Goal: Task Accomplishment & Management: Use online tool/utility

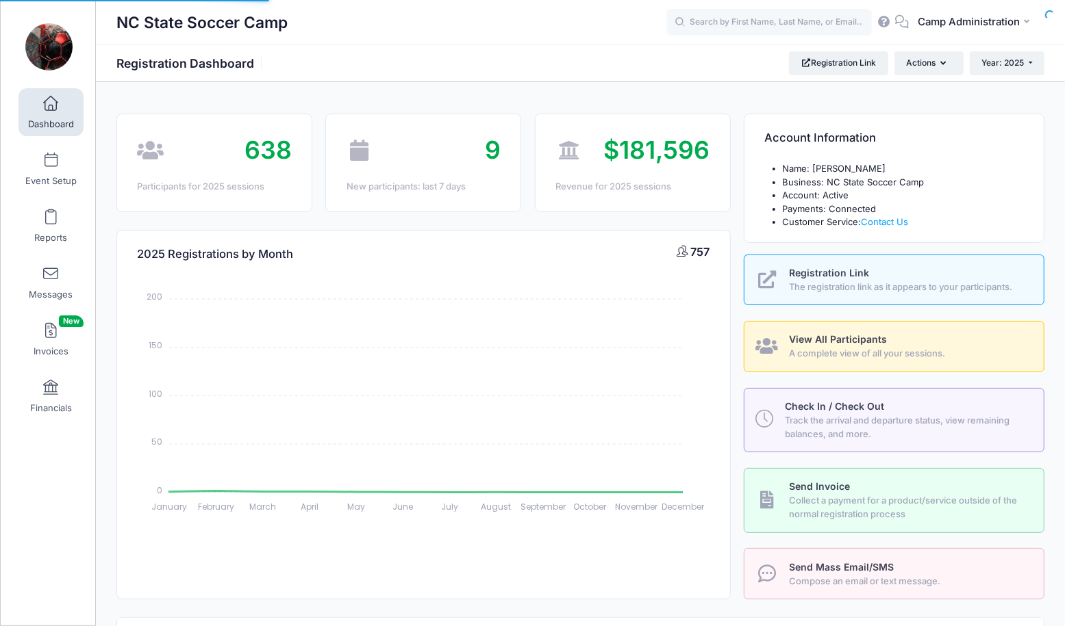
select select
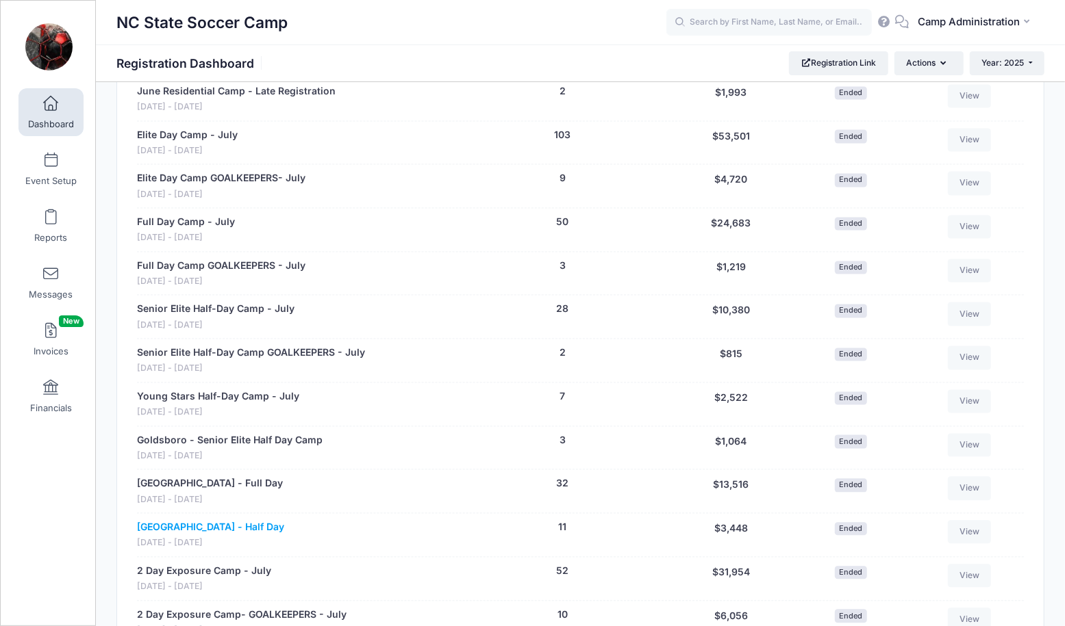
scroll to position [1823, 0]
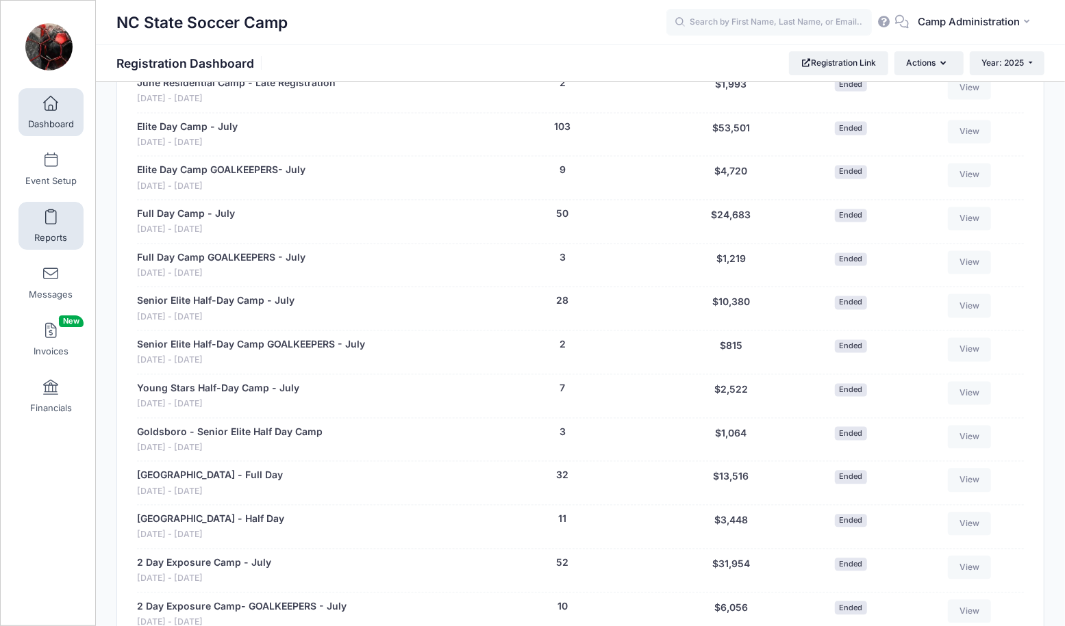
click at [47, 208] on link "Reports" at bounding box center [50, 226] width 65 height 48
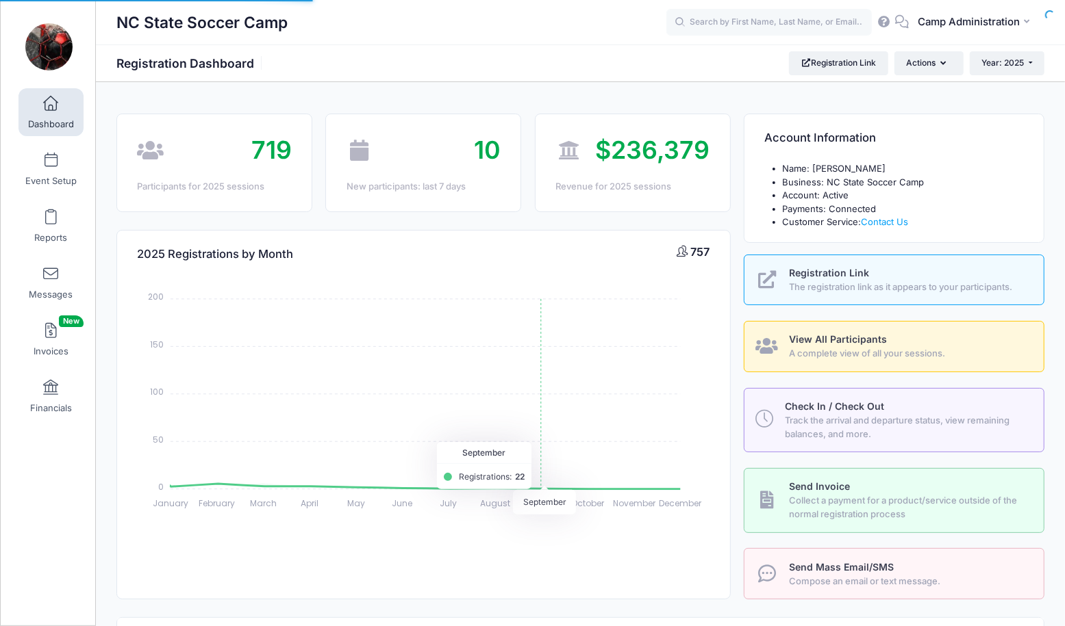
select select
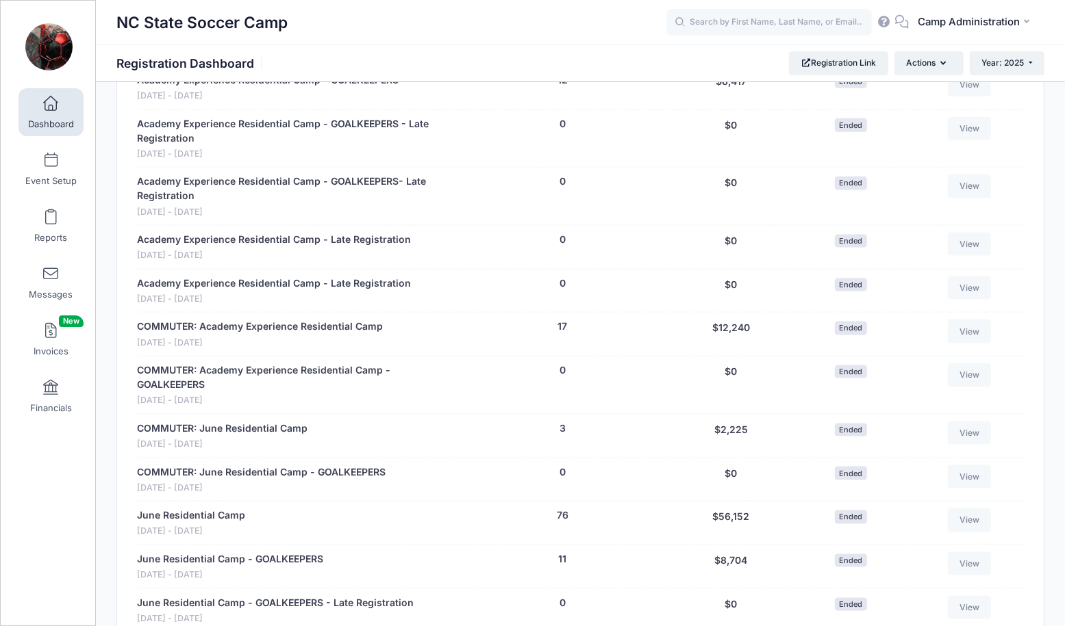
scroll to position [1173, 0]
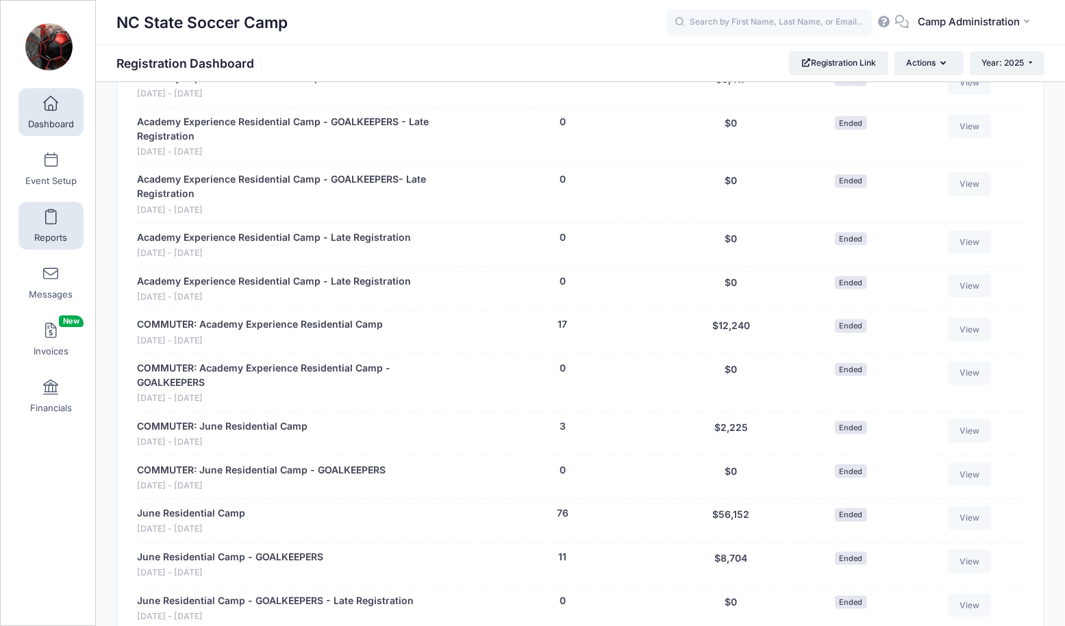
click at [44, 224] on link "Reports" at bounding box center [50, 226] width 65 height 48
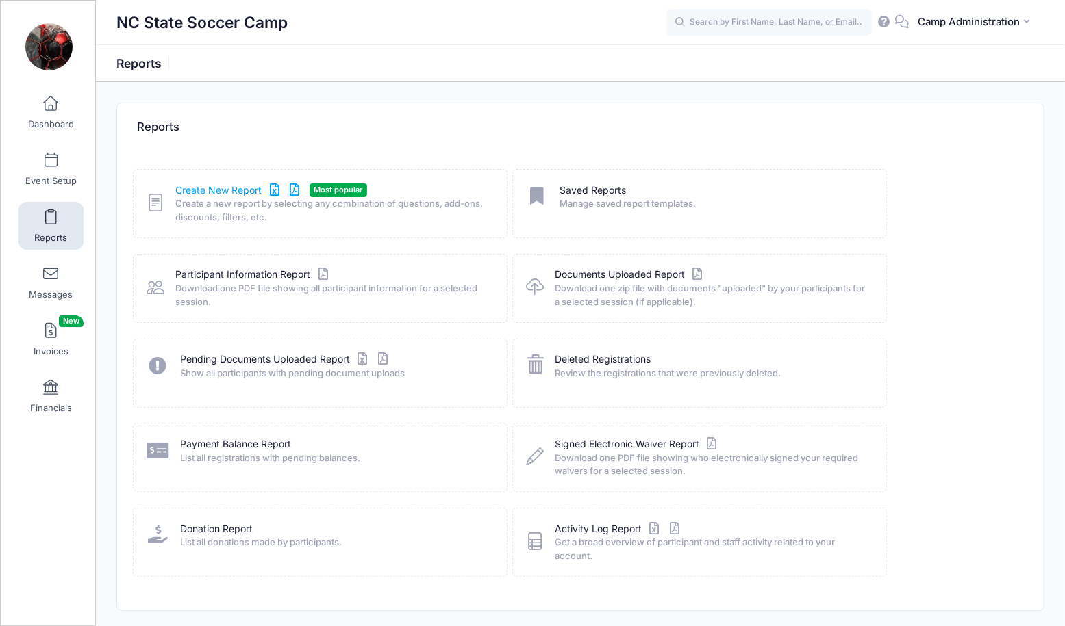
click at [238, 193] on link "Create New Report" at bounding box center [239, 190] width 127 height 14
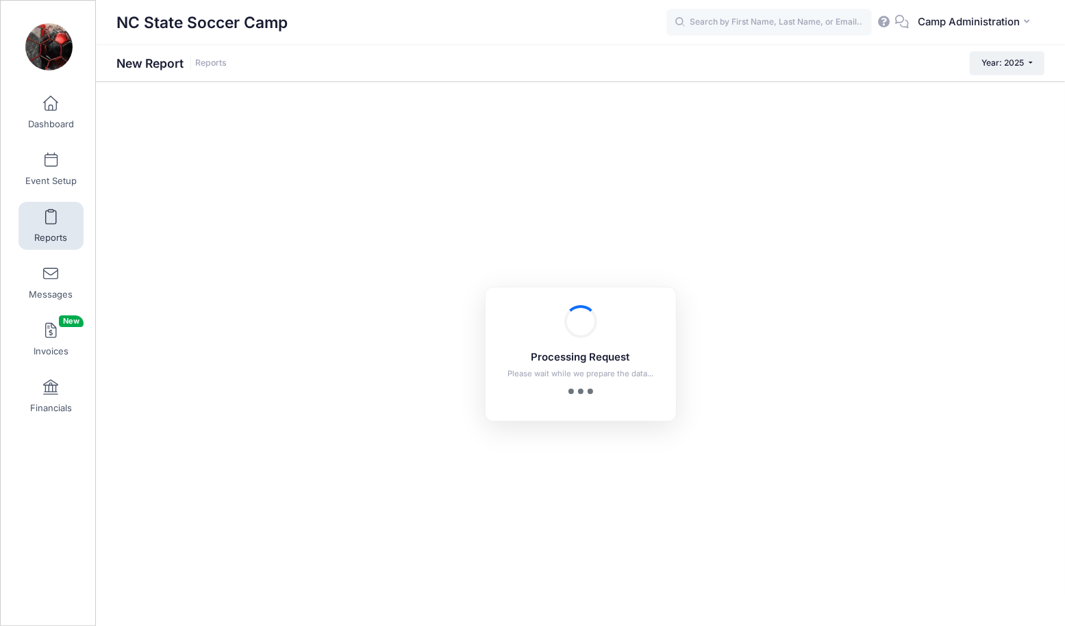
checkbox input "true"
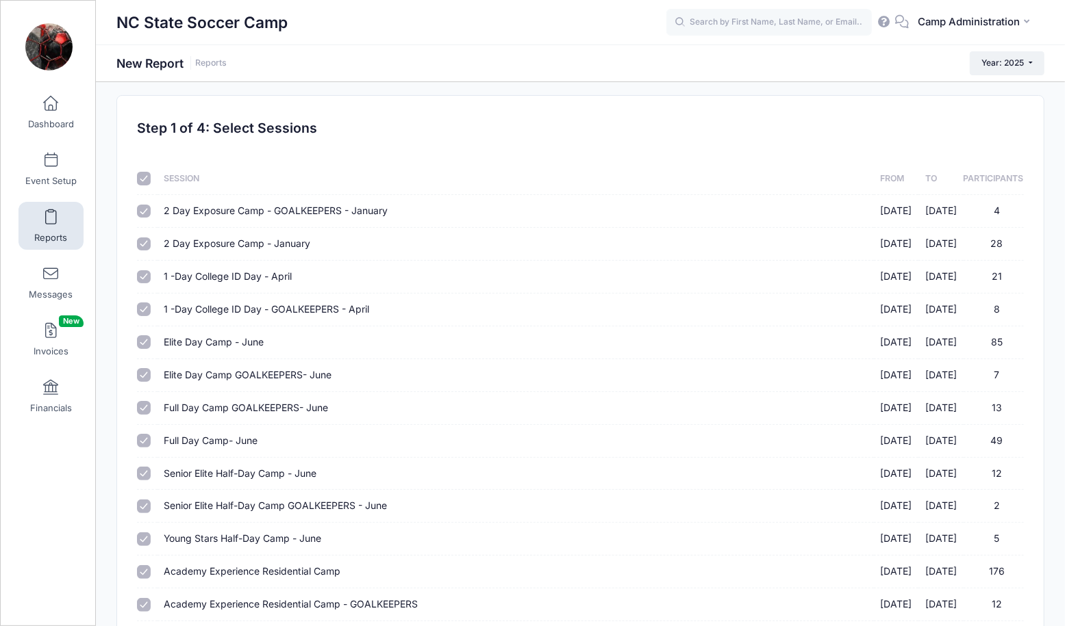
scroll to position [11, 0]
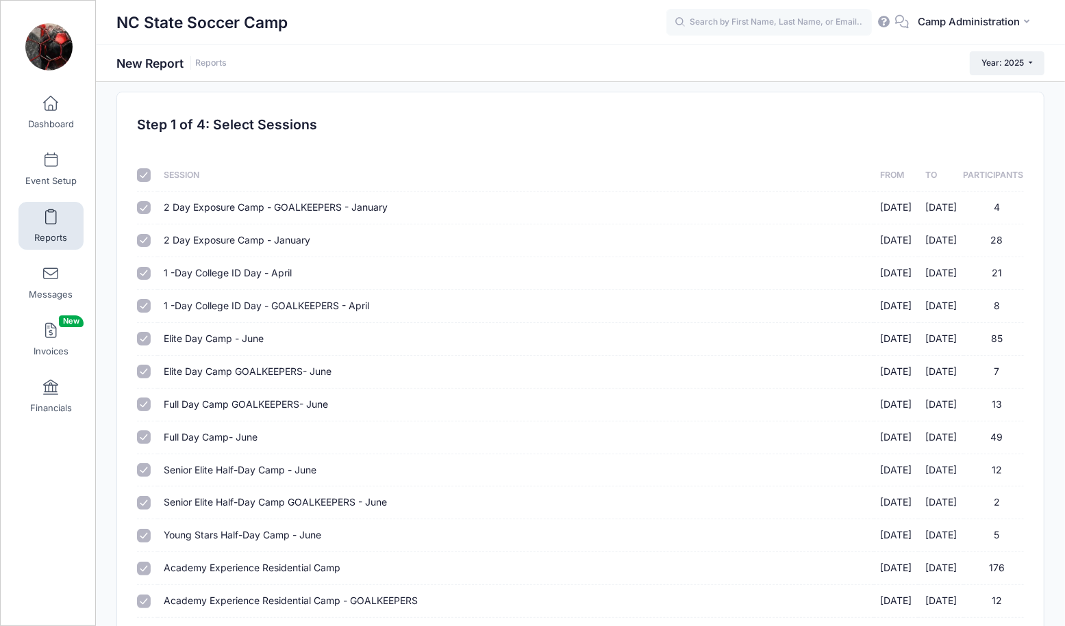
click at [143, 170] on input "checkbox" at bounding box center [144, 175] width 14 height 14
checkbox input "false"
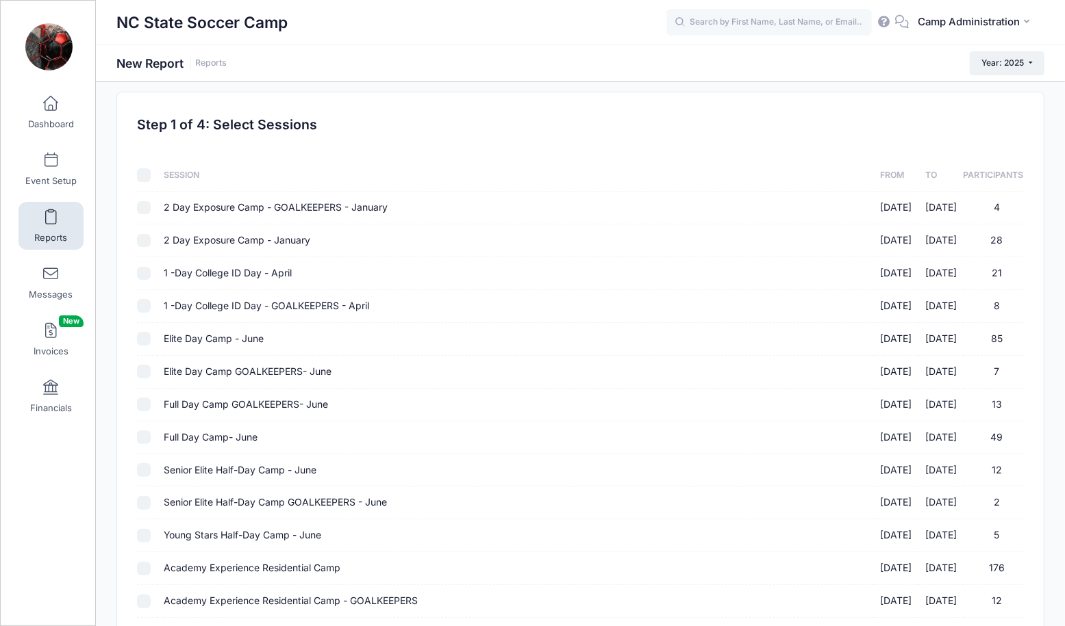
checkbox input "false"
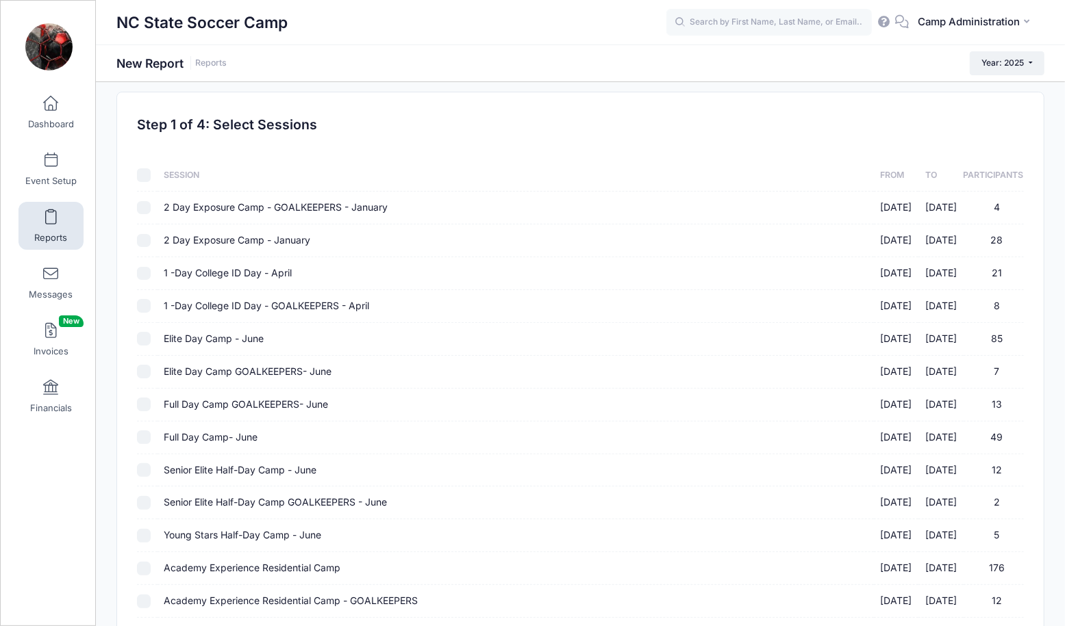
checkbox input "false"
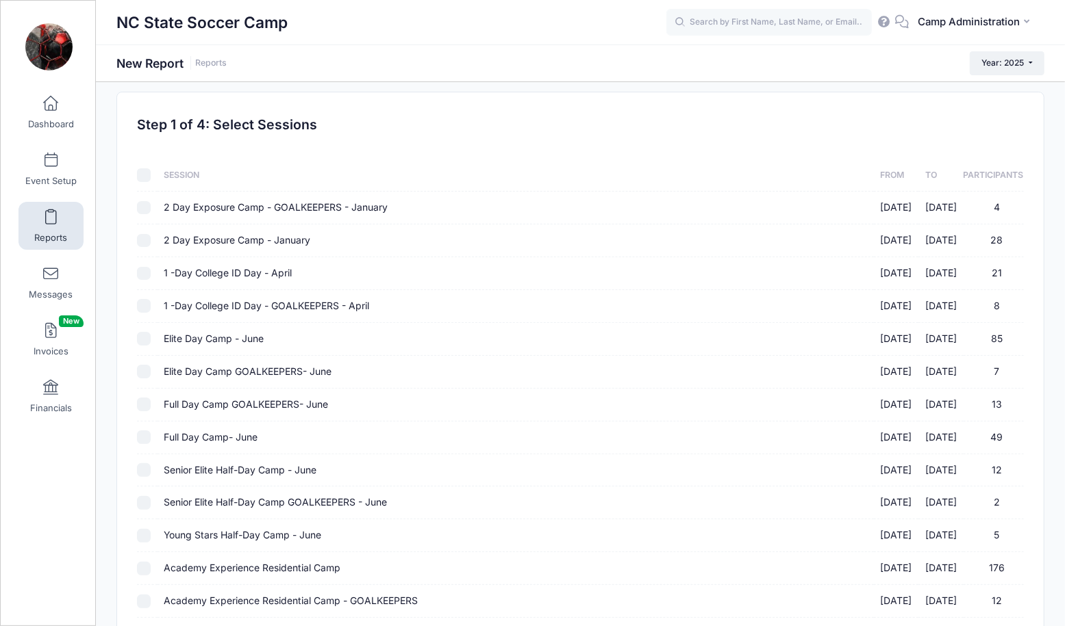
checkbox input "false"
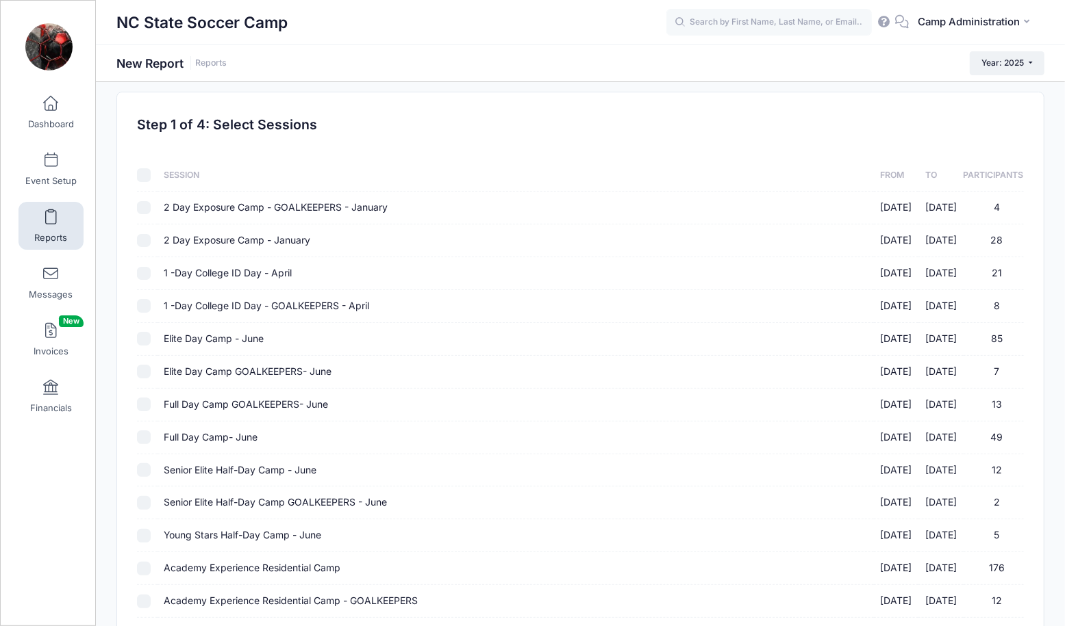
checkbox input "false"
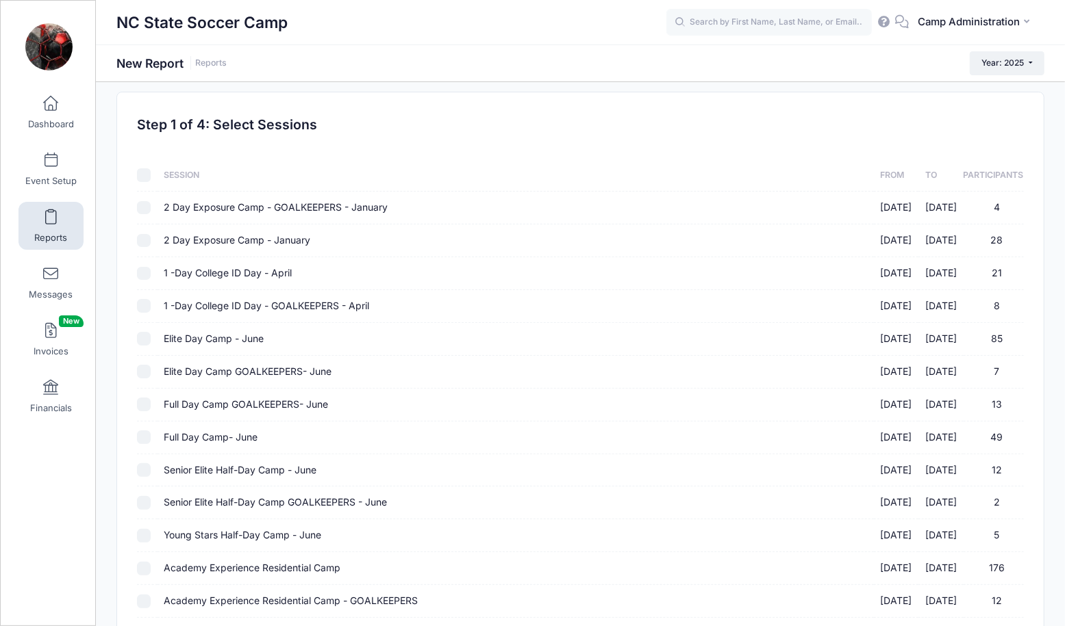
checkbox input "false"
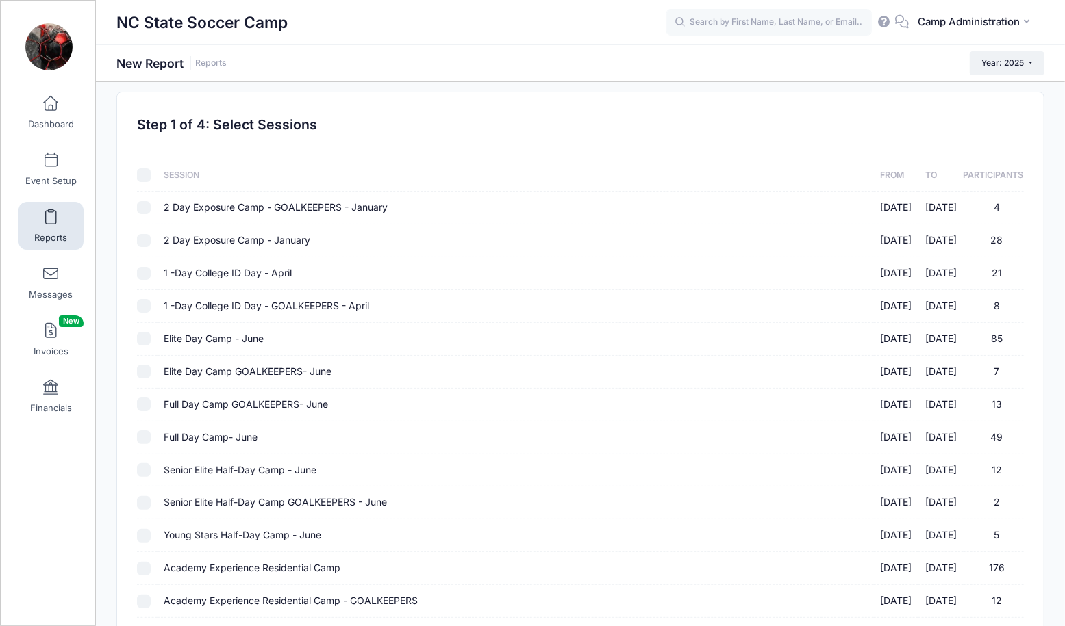
checkbox input "false"
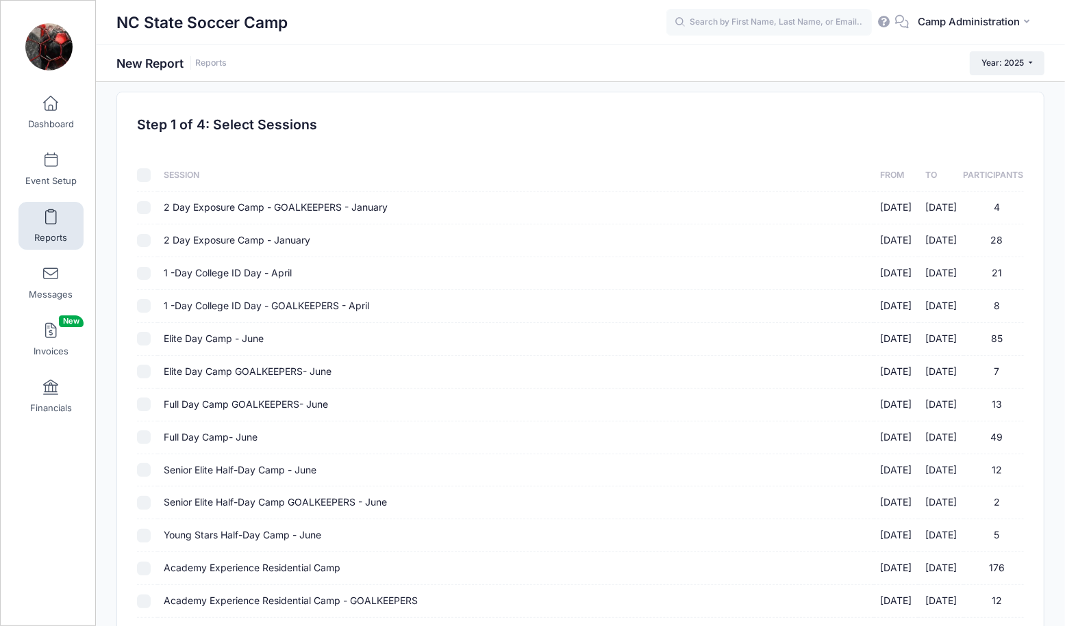
checkbox input "false"
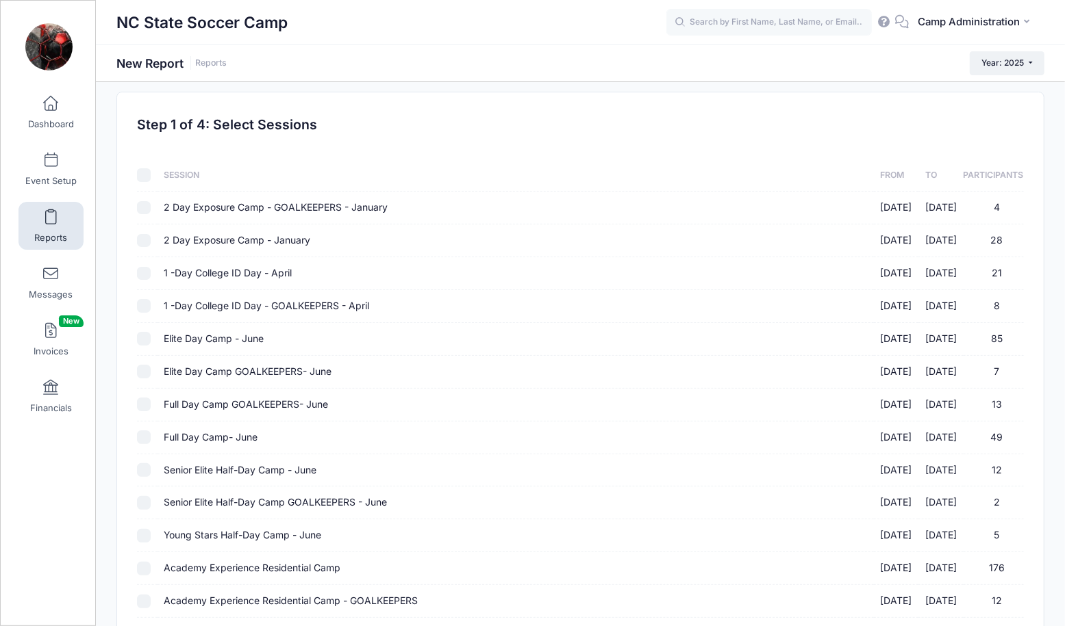
checkbox input "false"
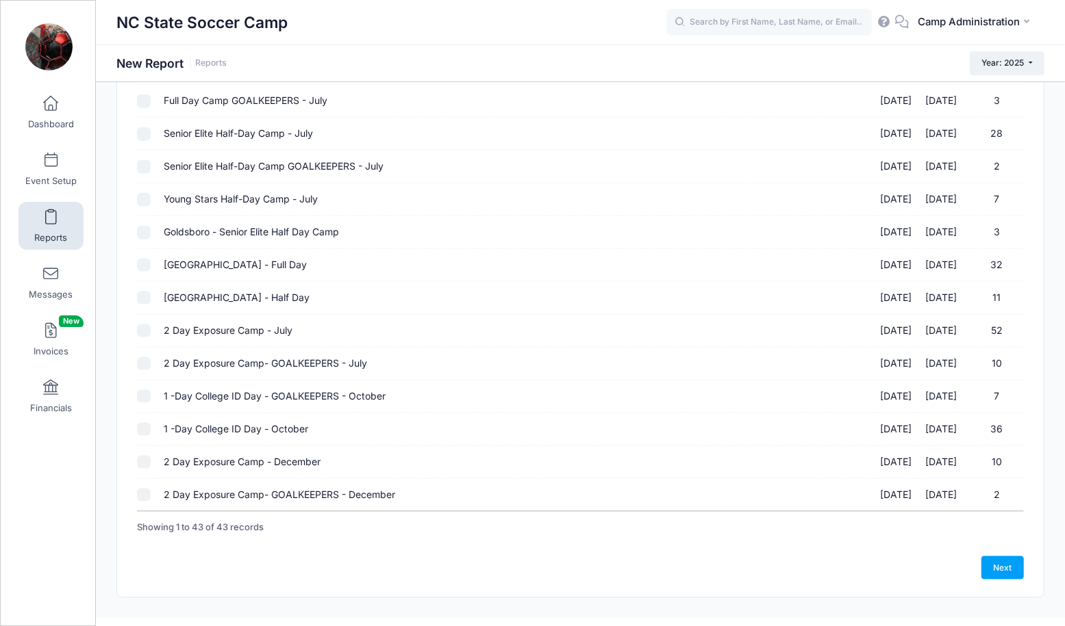
scroll to position [1101, 0]
click at [142, 392] on input "1 -Day College ID Day - GOALKEEPERS - October 10/26/2025 - 10/26/2025 7" at bounding box center [144, 399] width 14 height 14
checkbox input "true"
click at [143, 424] on input "1 -Day College ID Day - October 10/26/2025 - 10/26/2025 36" at bounding box center [144, 431] width 14 height 14
checkbox input "true"
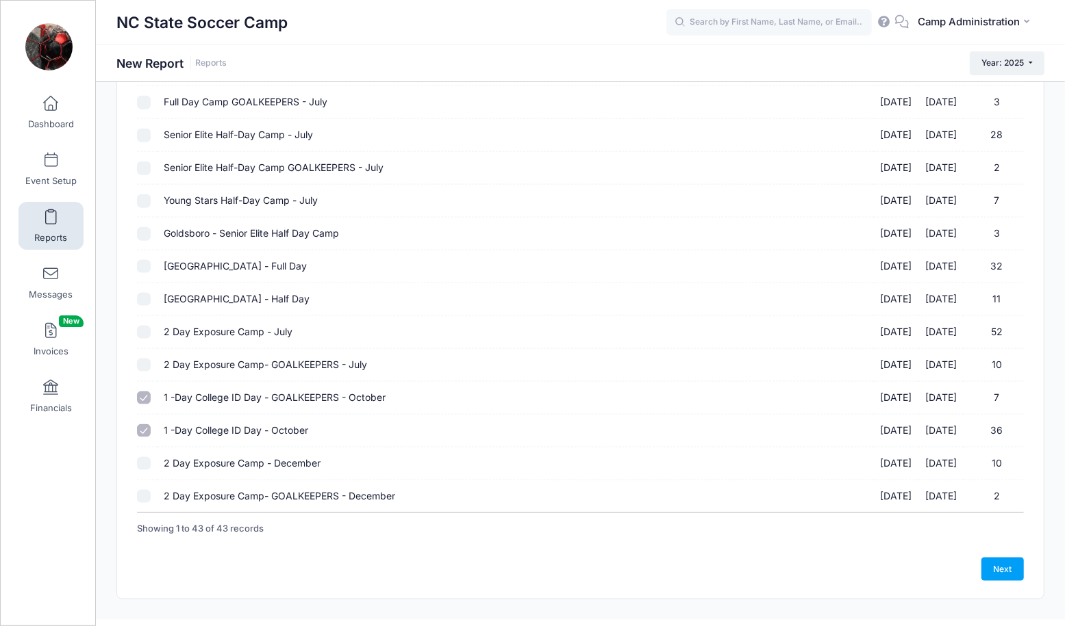
click at [1002, 558] on link "Next" at bounding box center [1002, 569] width 42 height 23
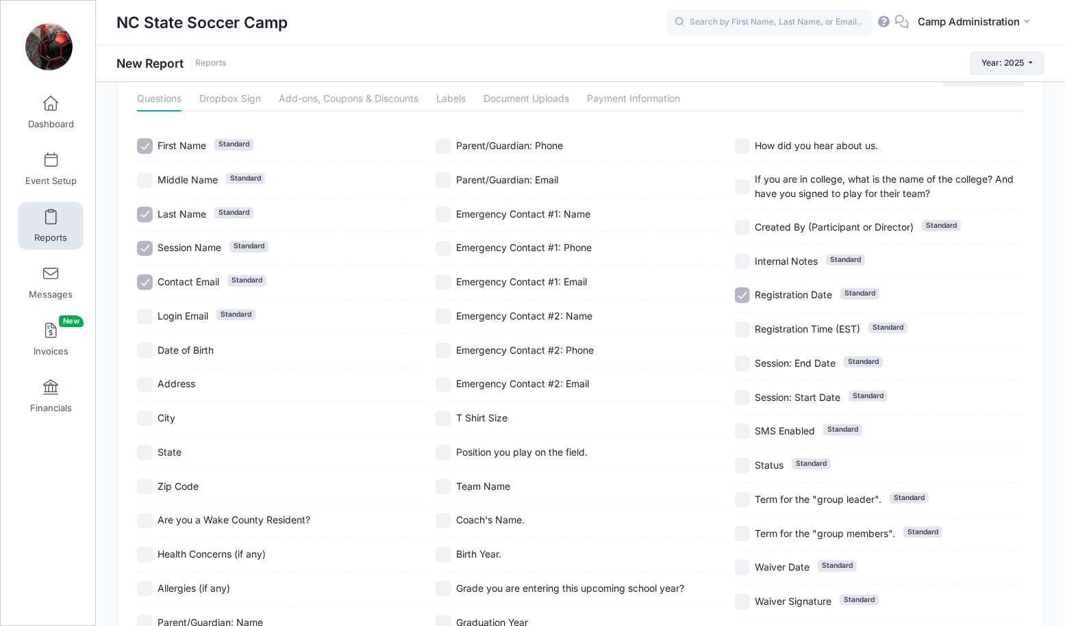
scroll to position [107, 0]
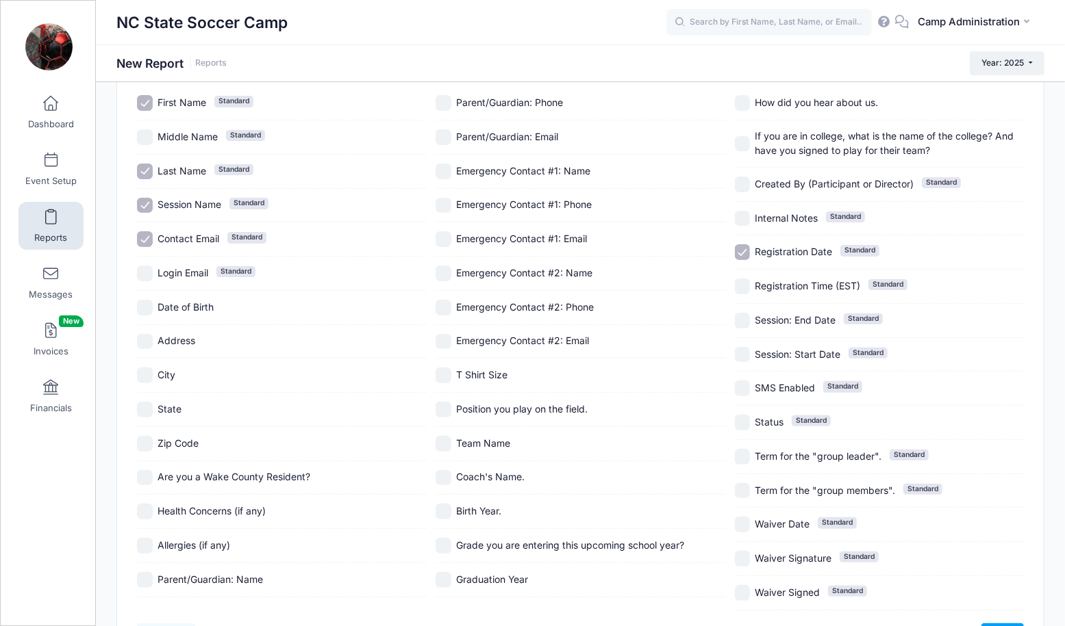
click at [184, 342] on span "Address" at bounding box center [176, 341] width 38 height 12
checkbox input "true"
click at [170, 370] on span "City" at bounding box center [166, 375] width 18 height 12
checkbox input "true"
click at [170, 405] on span "State" at bounding box center [169, 409] width 24 height 12
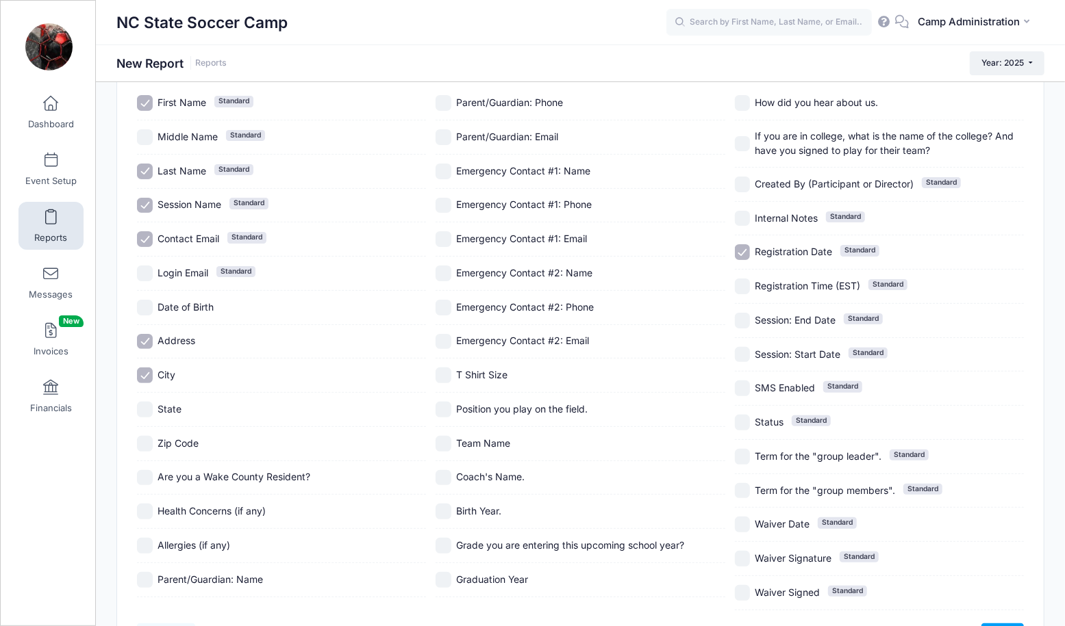
checkbox input "true"
click at [184, 446] on span "Zip Code" at bounding box center [177, 443] width 41 height 12
checkbox input "true"
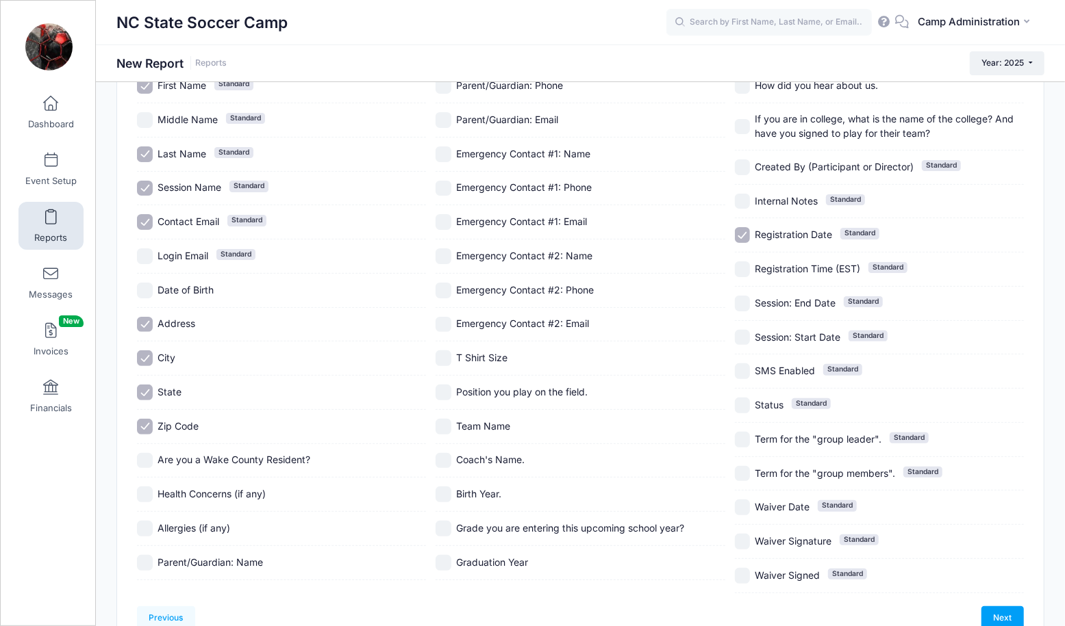
scroll to position [134, 0]
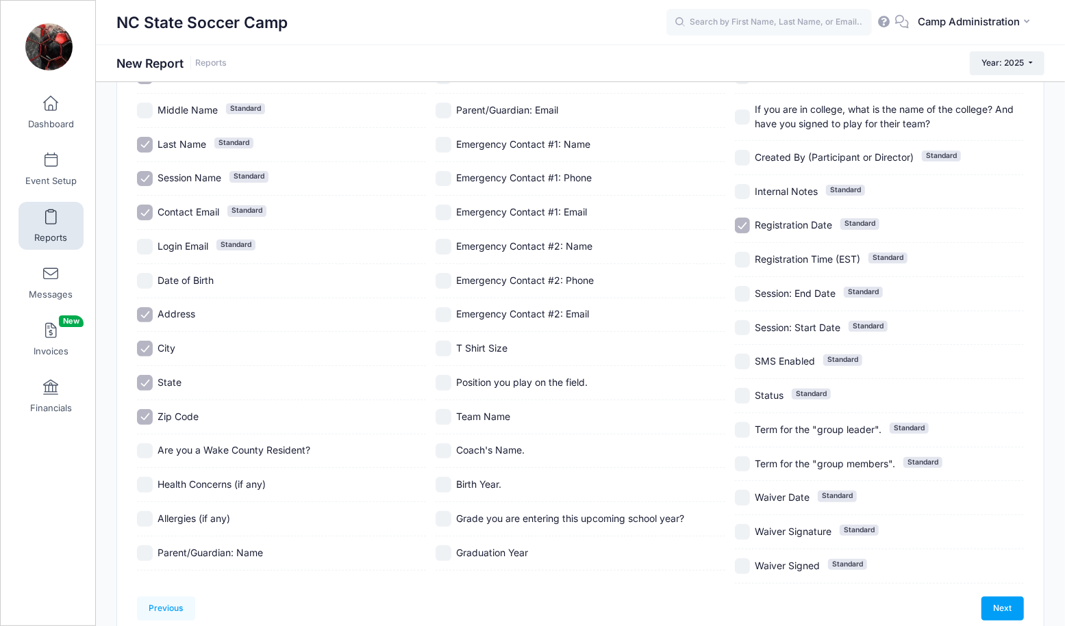
click at [184, 446] on span "Are you a Wake County Resident?" at bounding box center [233, 450] width 153 height 12
checkbox input "true"
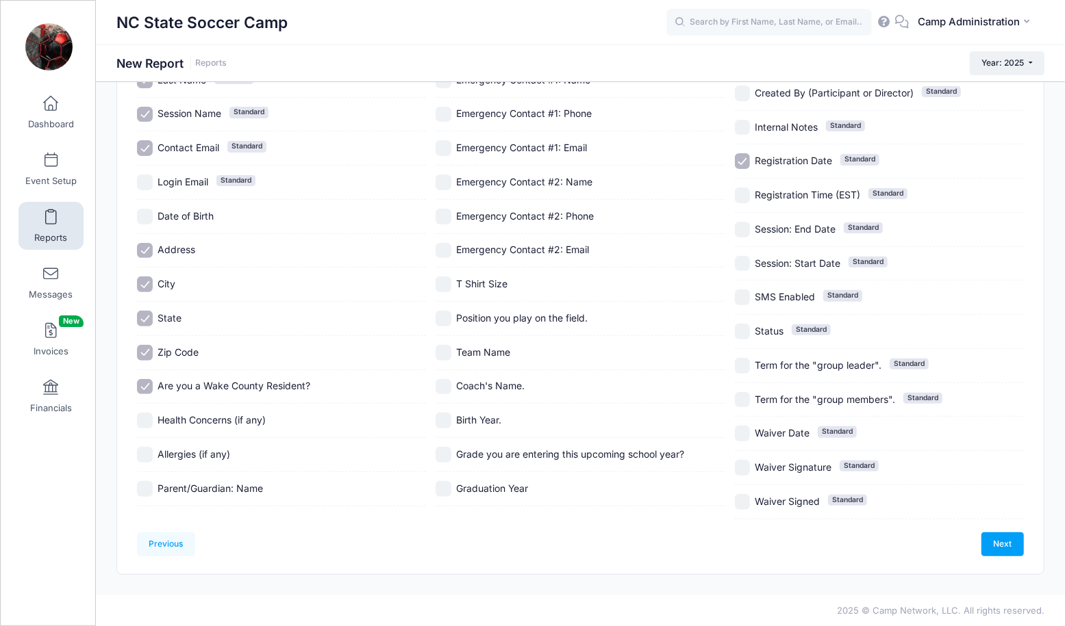
scroll to position [393, 0]
click at [1000, 533] on link "Next" at bounding box center [1002, 544] width 42 height 23
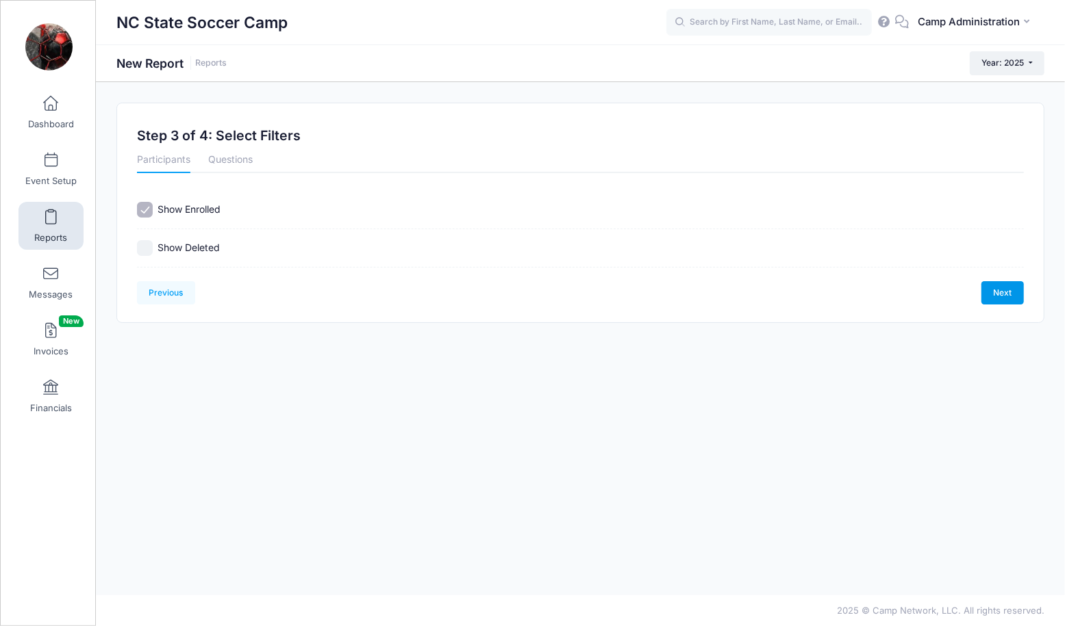
click at [985, 287] on link "Next" at bounding box center [1002, 292] width 42 height 23
